Goal: Transaction & Acquisition: Obtain resource

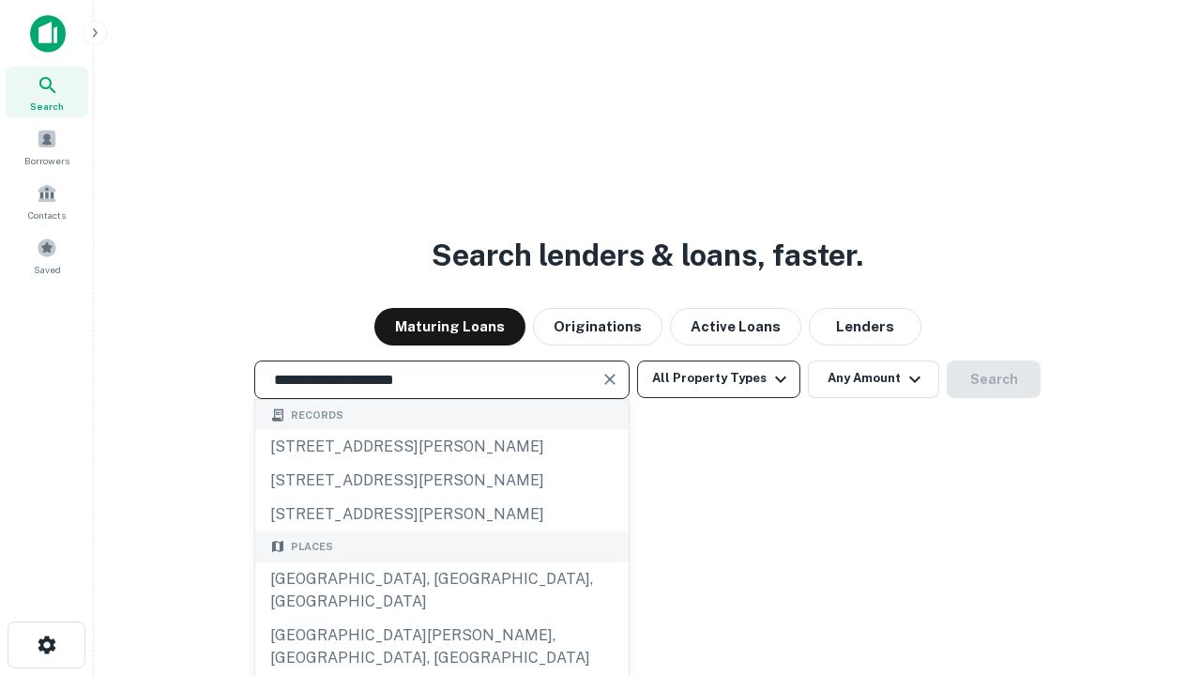
click at [441, 618] on div "[GEOGRAPHIC_DATA], [GEOGRAPHIC_DATA], [GEOGRAPHIC_DATA]" at bounding box center [442, 590] width 374 height 56
click at [719, 378] on button "All Property Types" at bounding box center [718, 379] width 163 height 38
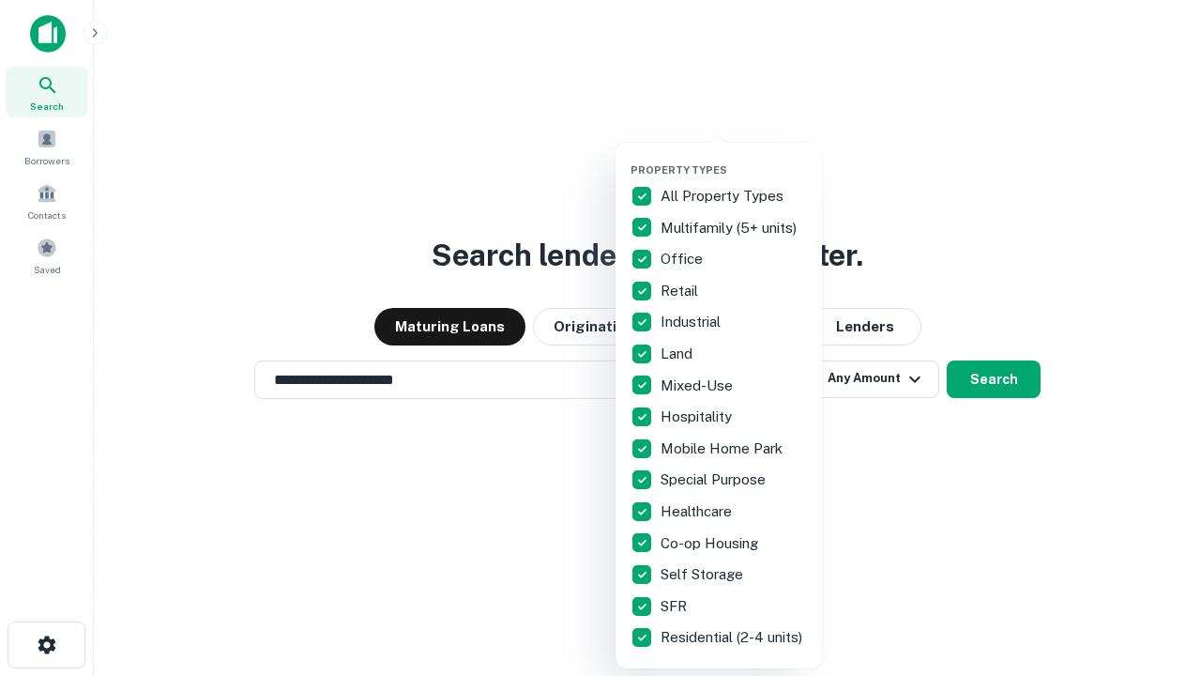
type input "**********"
click at [734, 158] on button "button" at bounding box center [734, 158] width 206 height 1
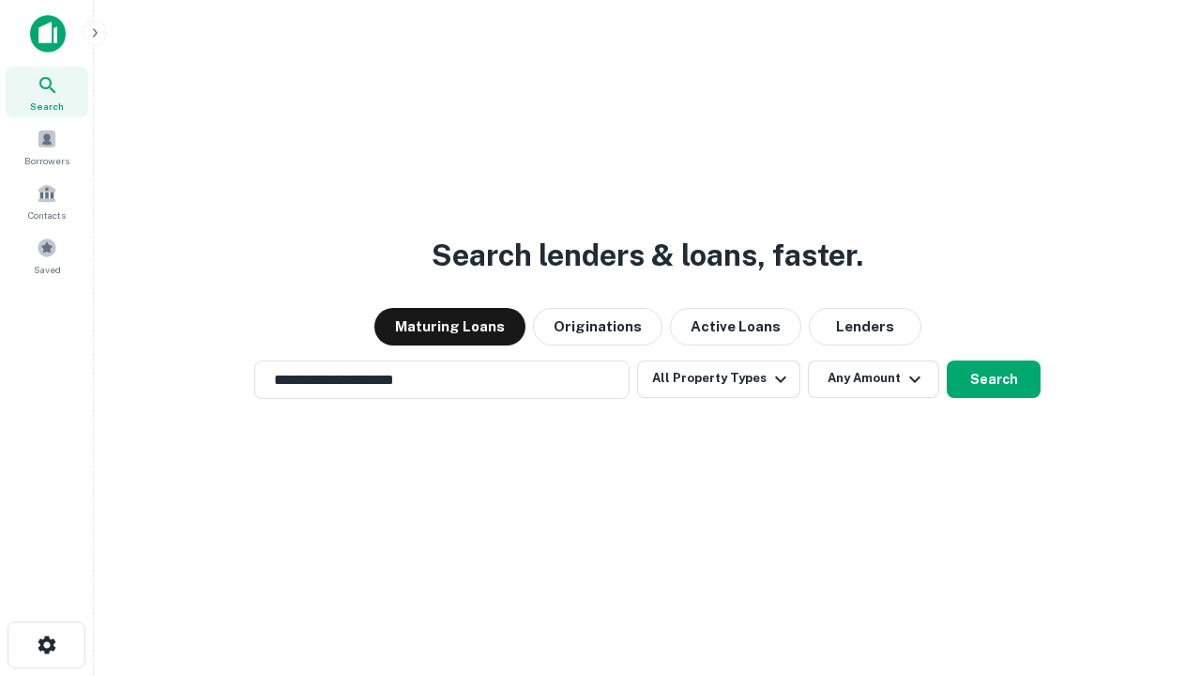
scroll to position [11, 226]
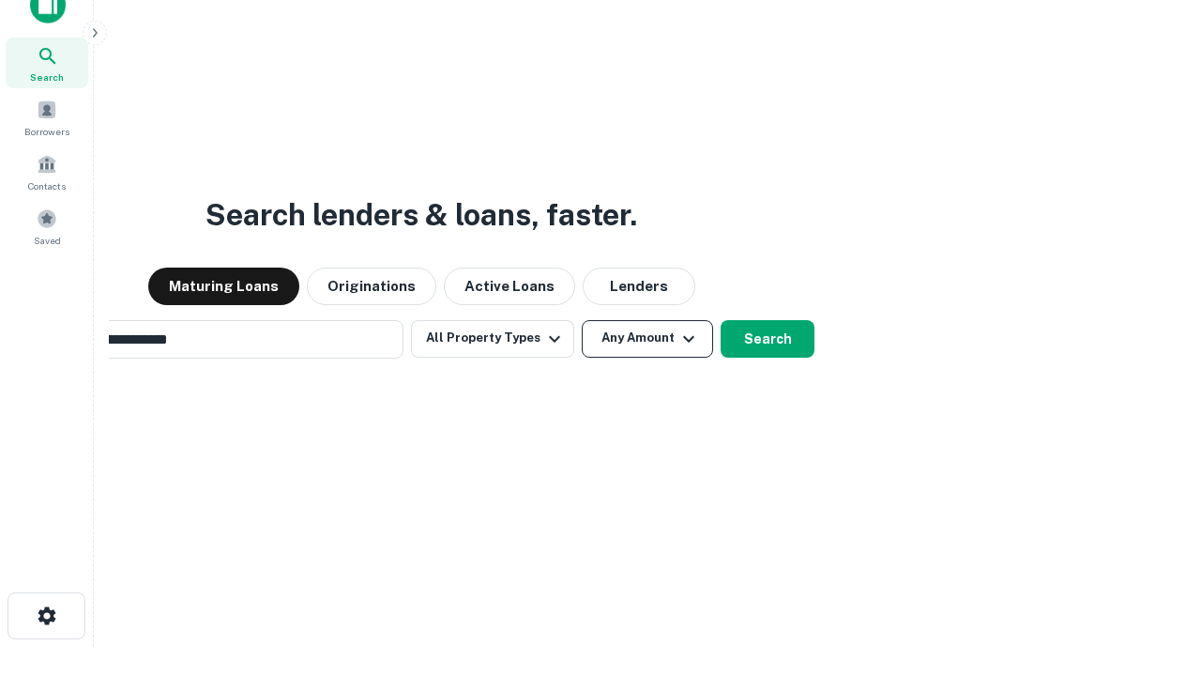
click at [582, 320] on button "Any Amount" at bounding box center [647, 339] width 131 height 38
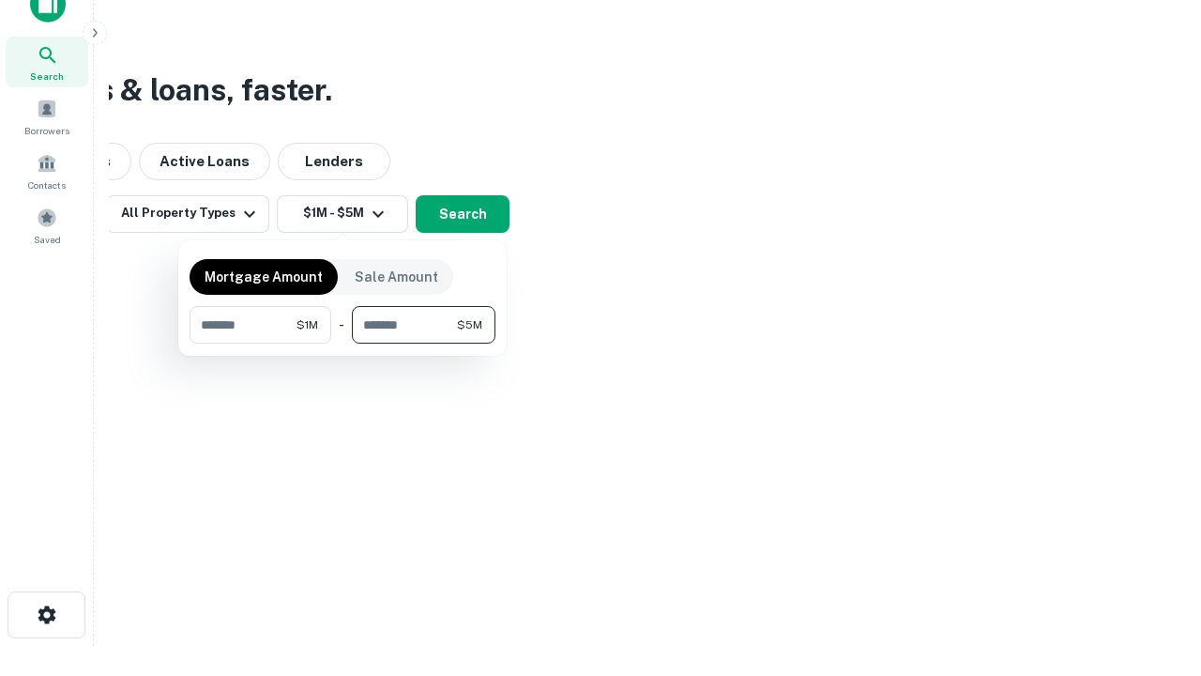
type input "*******"
click at [343, 343] on button "button" at bounding box center [343, 343] width 306 height 1
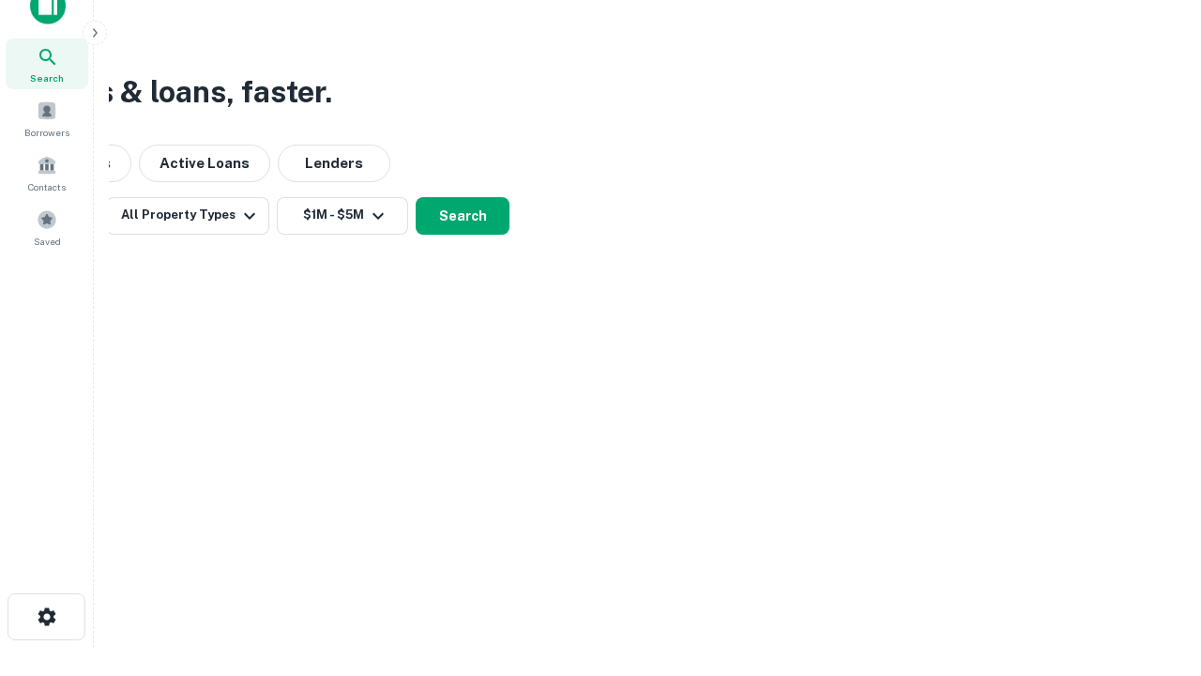
scroll to position [11, 346]
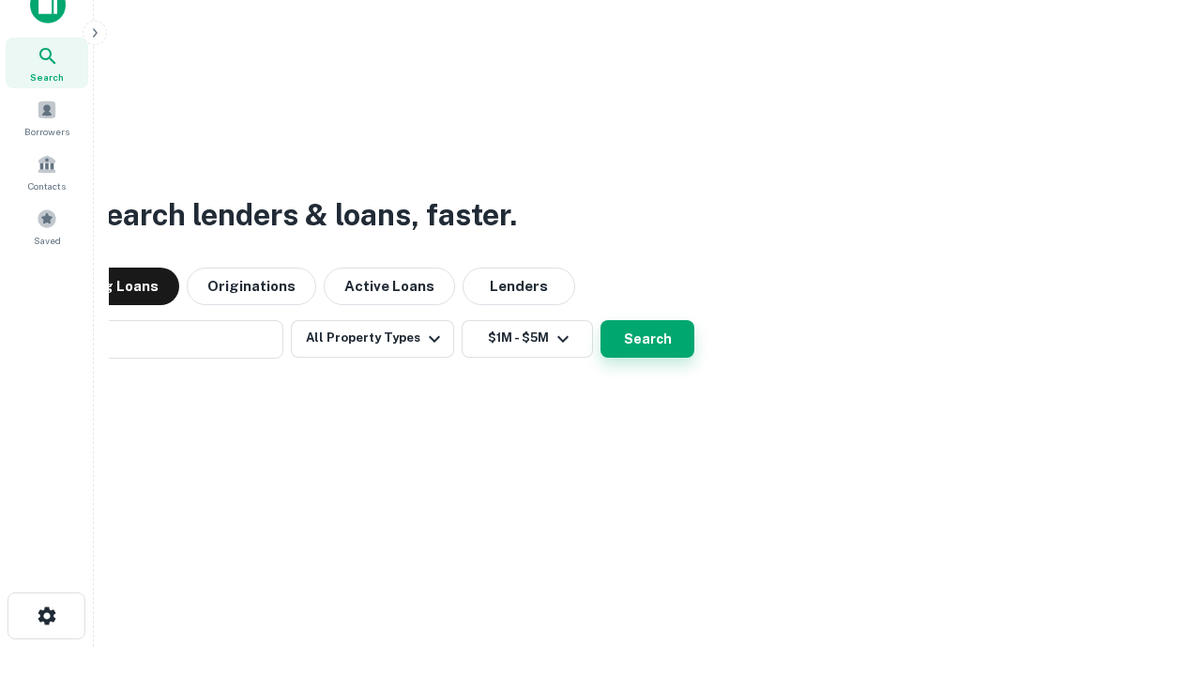
click at [601, 320] on button "Search" at bounding box center [648, 339] width 94 height 38
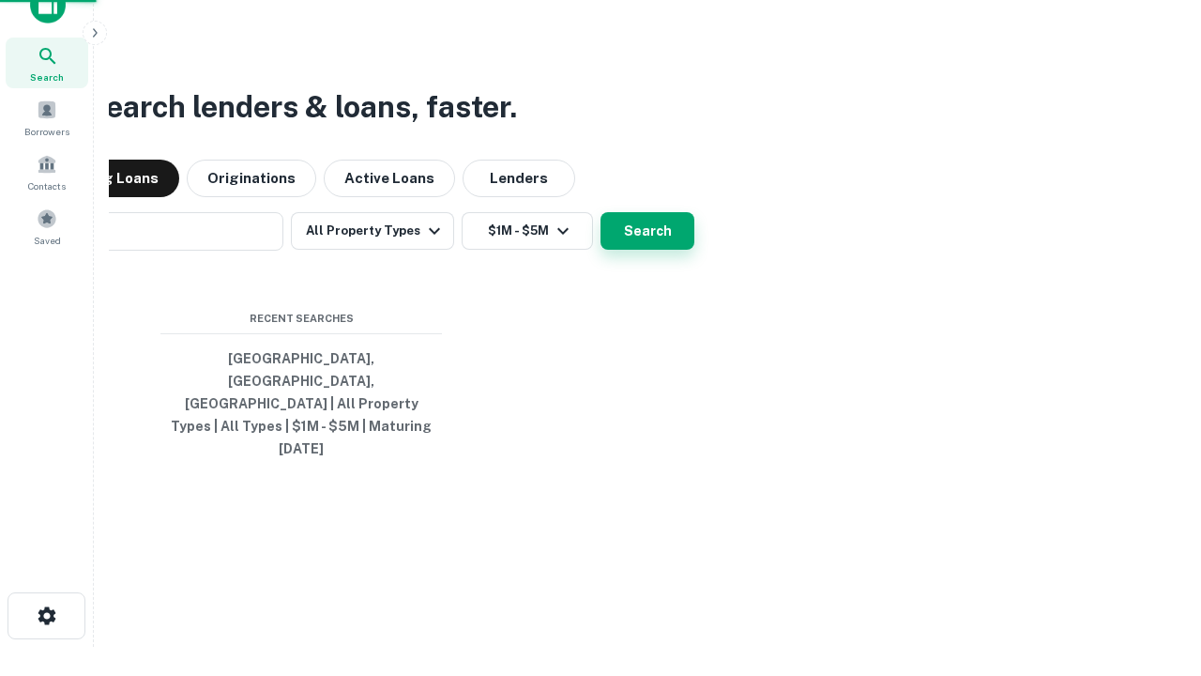
scroll to position [30, 0]
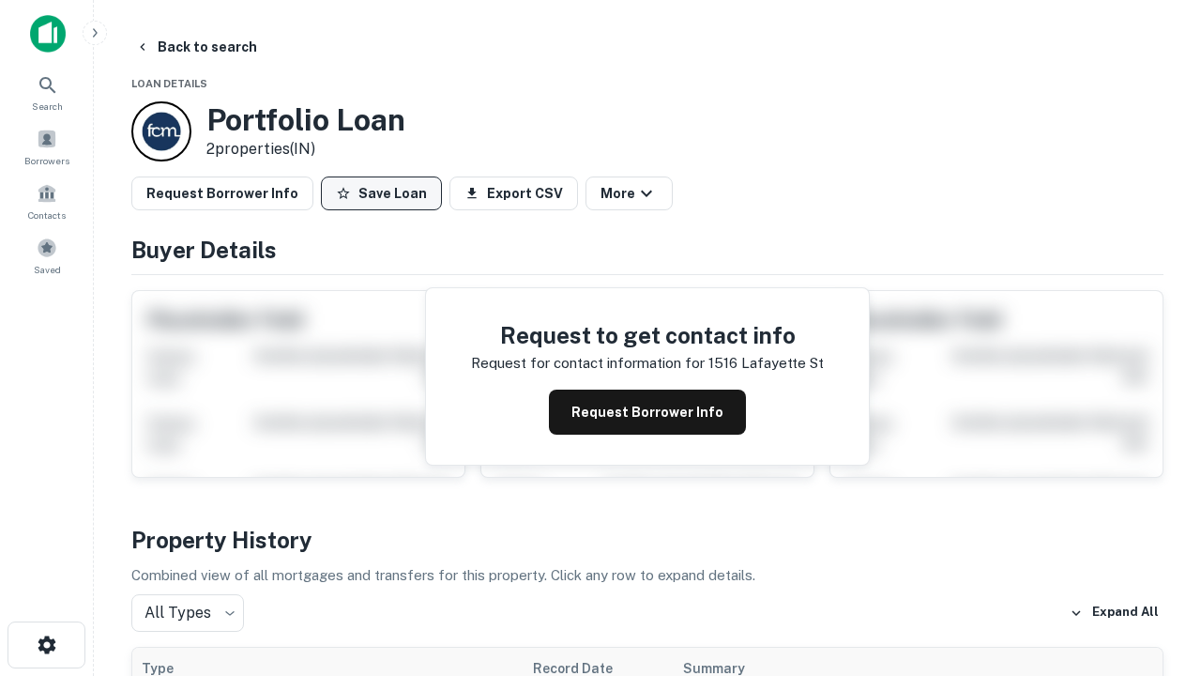
click at [381, 193] on button "Save Loan" at bounding box center [381, 193] width 121 height 34
click at [386, 193] on button "Loan Saved" at bounding box center [386, 193] width 130 height 34
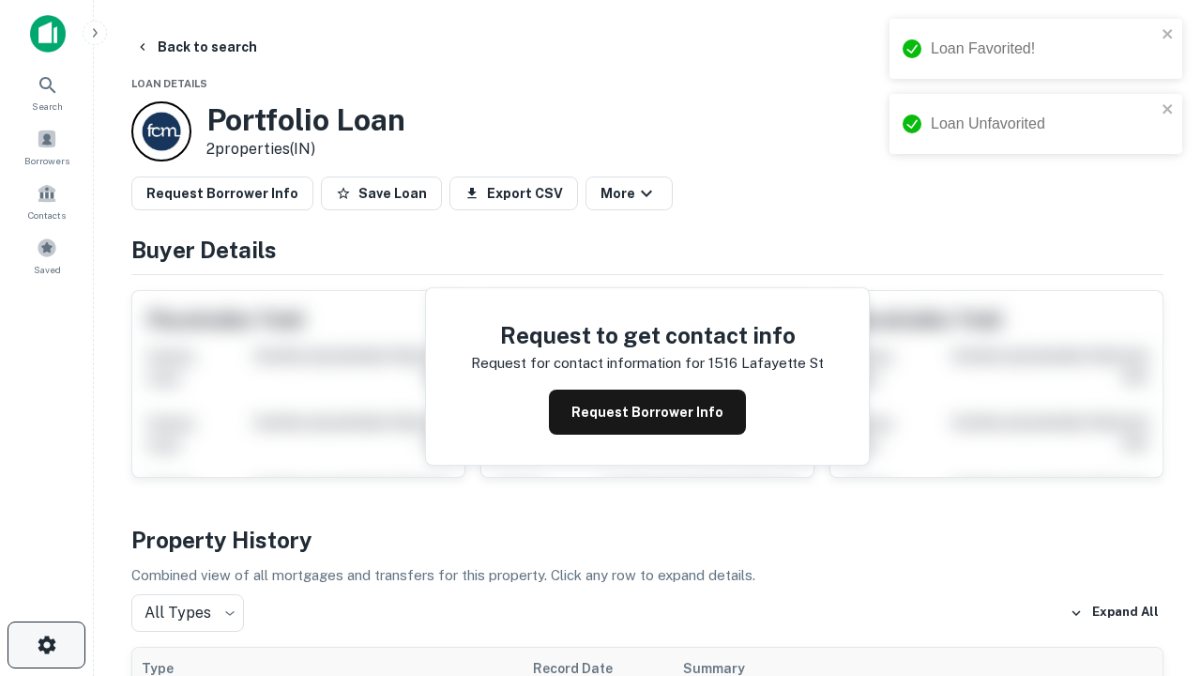
click at [46, 645] on icon "button" at bounding box center [47, 644] width 23 height 23
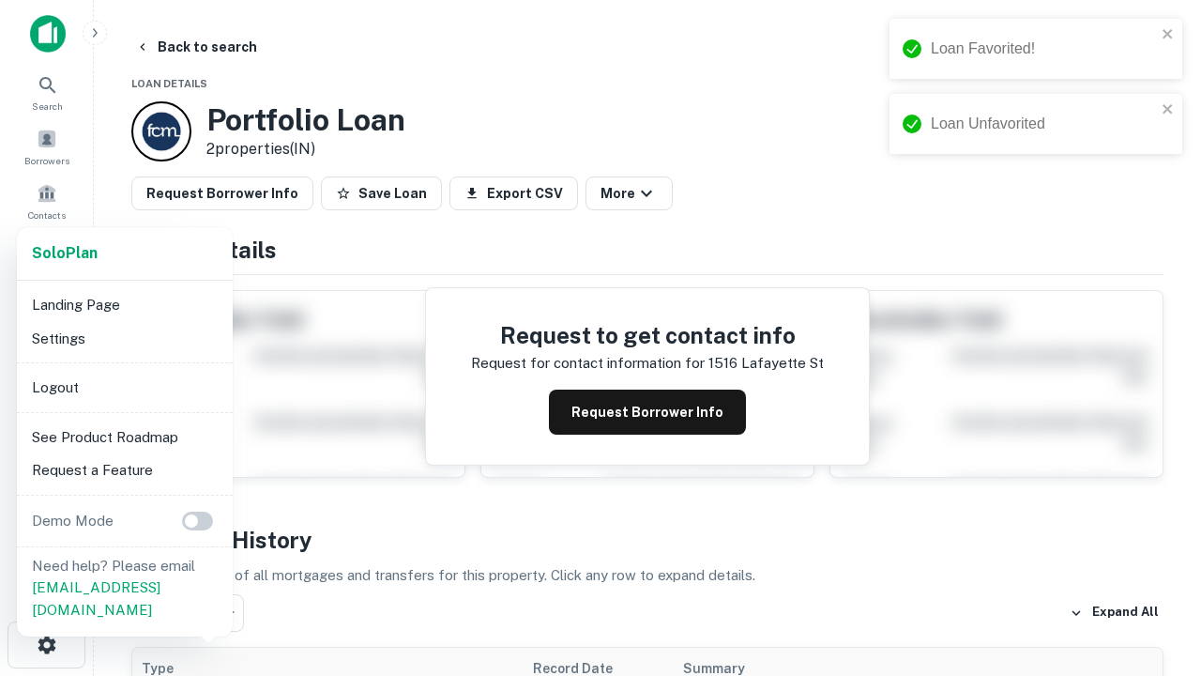
click at [124, 387] on li "Logout" at bounding box center [124, 388] width 201 height 34
